Goal: Navigation & Orientation: Find specific page/section

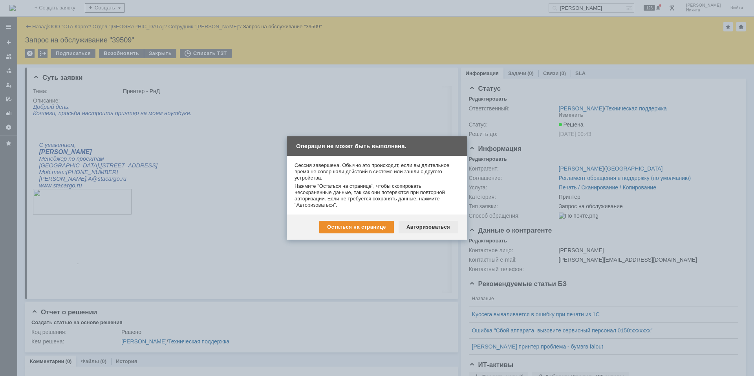
click at [429, 223] on div "Авторизоваться" at bounding box center [428, 227] width 59 height 13
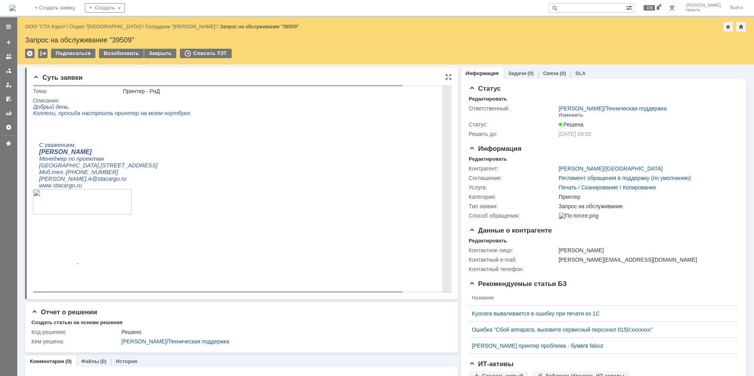
click at [125, 141] on p at bounding box center [268, 138] width 470 height 6
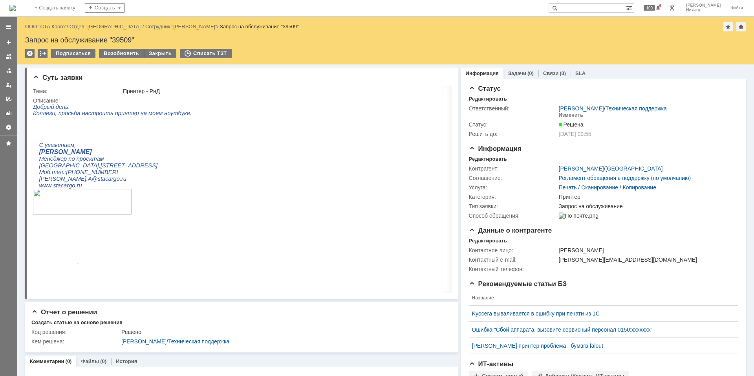
click at [16, 9] on img at bounding box center [12, 8] width 6 height 6
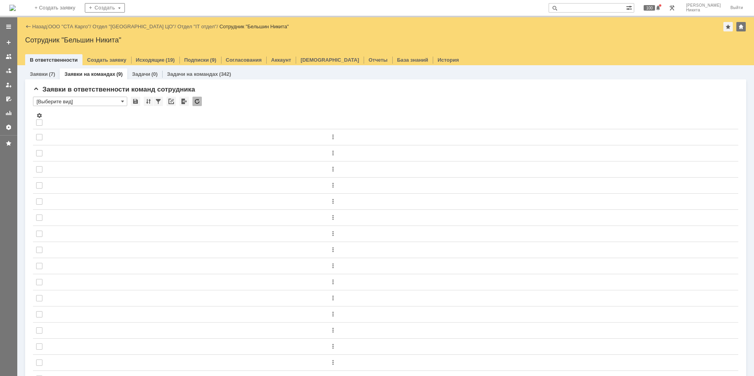
click at [16, 11] on img at bounding box center [12, 8] width 6 height 6
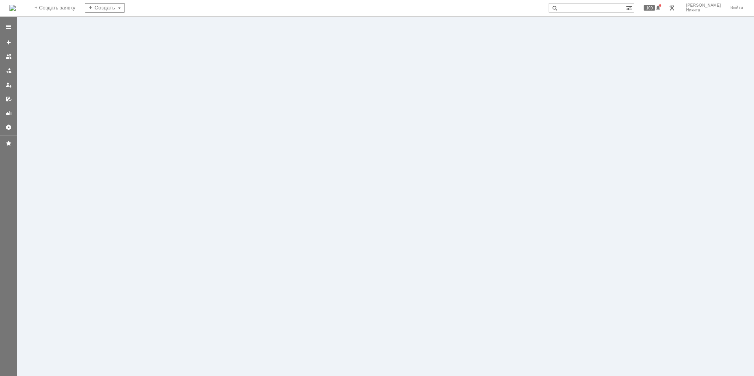
click at [16, 11] on img at bounding box center [12, 8] width 6 height 6
